Goal: Information Seeking & Learning: Understand process/instructions

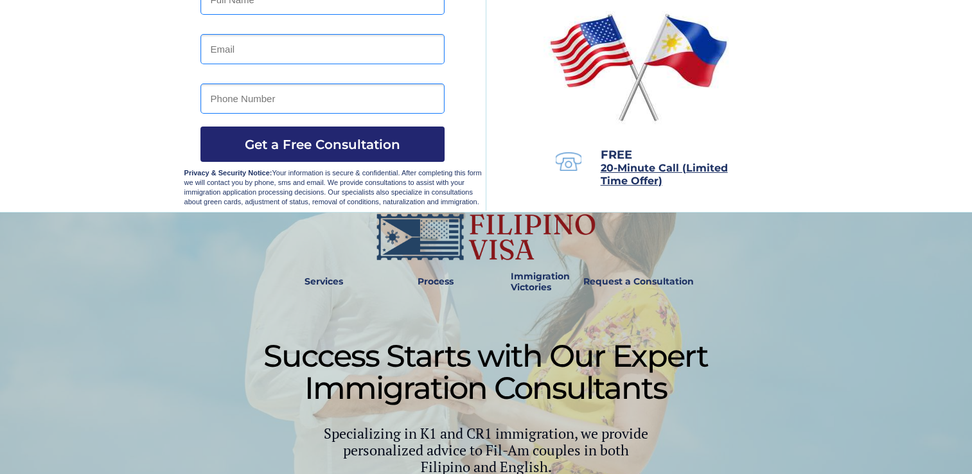
scroll to position [385, 0]
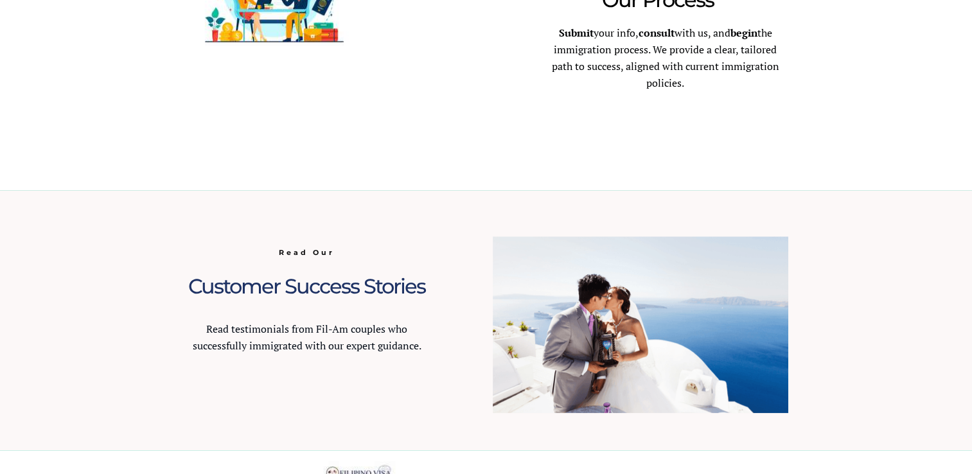
scroll to position [1285, 0]
